Goal: Transaction & Acquisition: Book appointment/travel/reservation

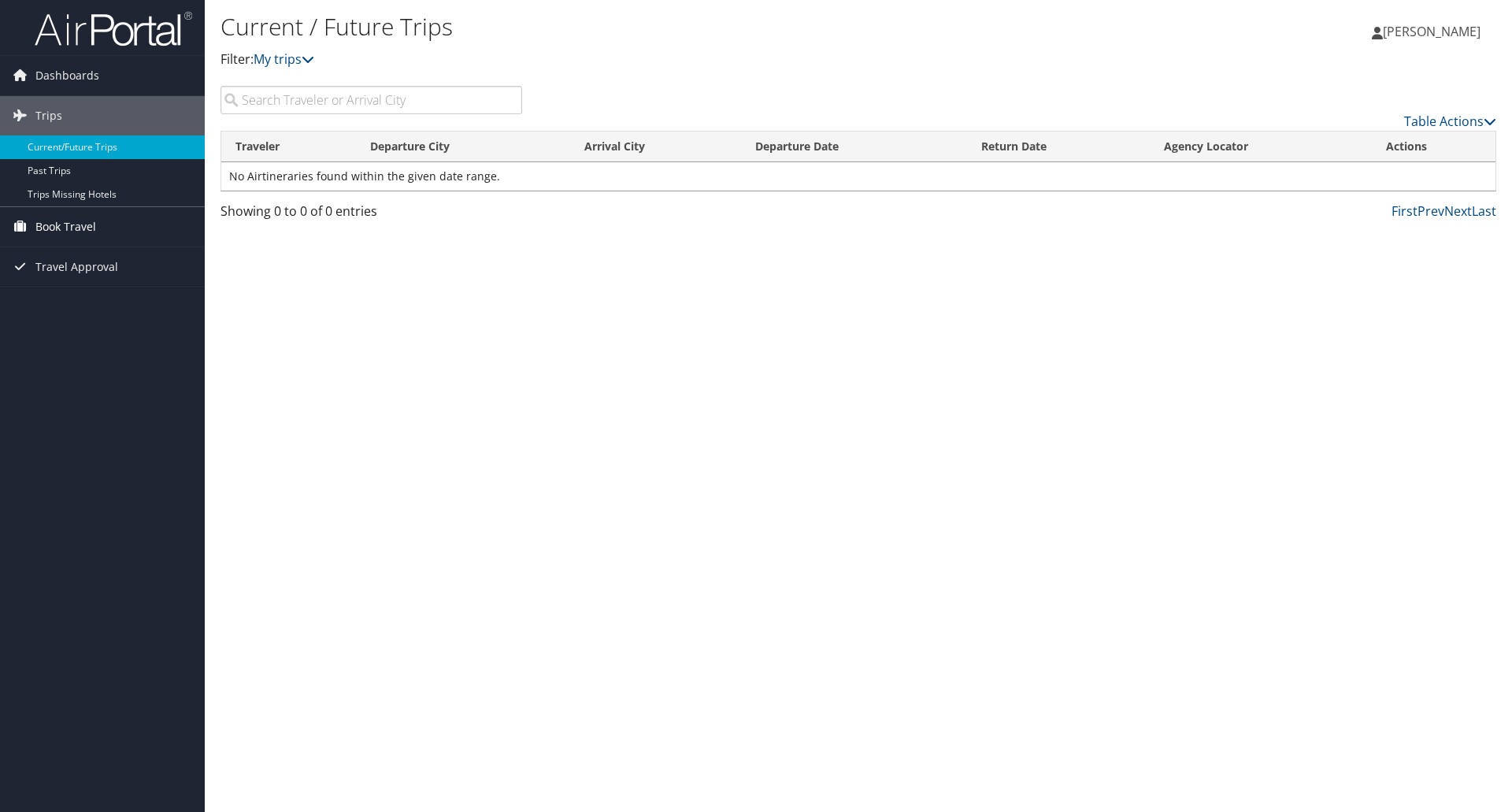
click at [93, 226] on span "Book Travel" at bounding box center [65, 226] width 60 height 39
click at [90, 306] on link "Book/Manage Online Trips" at bounding box center [102, 306] width 205 height 24
click at [90, 299] on link "Book/Manage Online Trips" at bounding box center [102, 306] width 205 height 24
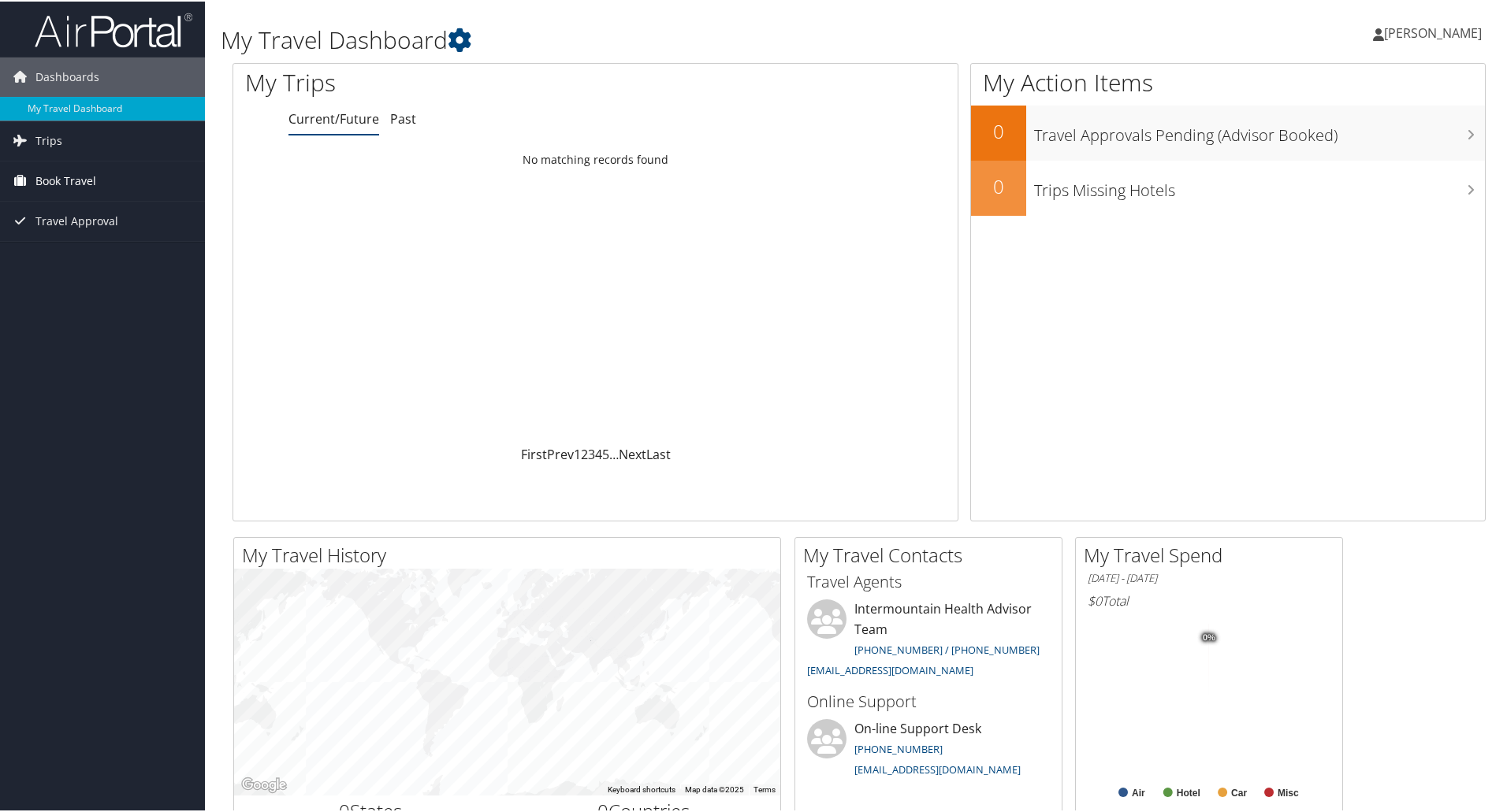
click at [87, 177] on span "Book Travel" at bounding box center [66, 179] width 60 height 39
click at [100, 267] on link "Book/Manage Online Trips" at bounding box center [102, 258] width 205 height 24
